Goal: Transaction & Acquisition: Purchase product/service

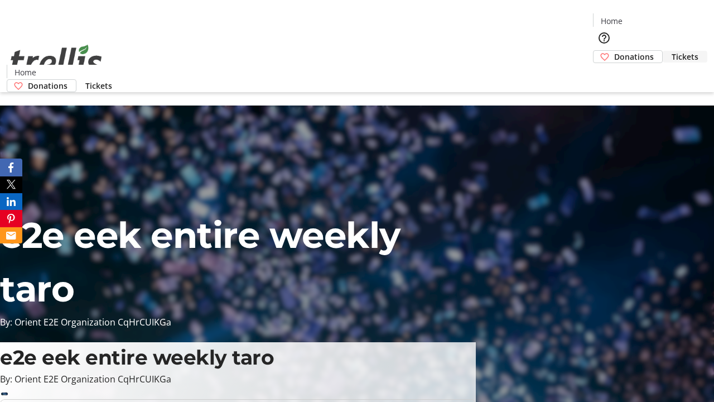
click at [672, 51] on span "Tickets" at bounding box center [685, 57] width 27 height 12
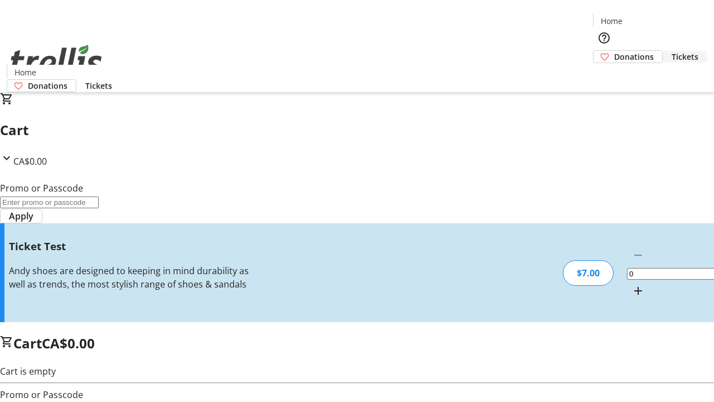
click at [632, 284] on mat-icon "Increment by one" at bounding box center [638, 290] width 13 height 13
type input "1"
